Goal: Book appointment/travel/reservation

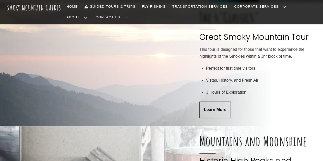
scroll to position [173, 0]
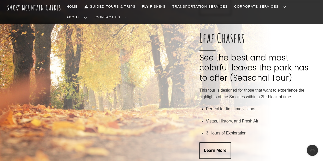
scroll to position [984, 0]
click at [218, 148] on span "Learn More" at bounding box center [215, 150] width 22 height 5
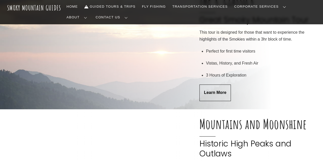
scroll to position [151, 0]
